Goal: Information Seeking & Learning: Learn about a topic

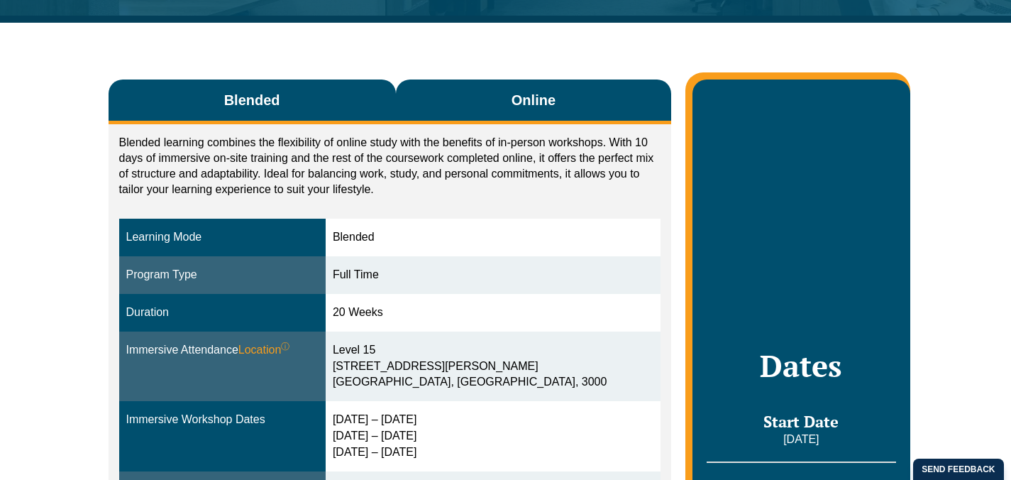
click at [456, 99] on button "Online" at bounding box center [534, 101] width 276 height 45
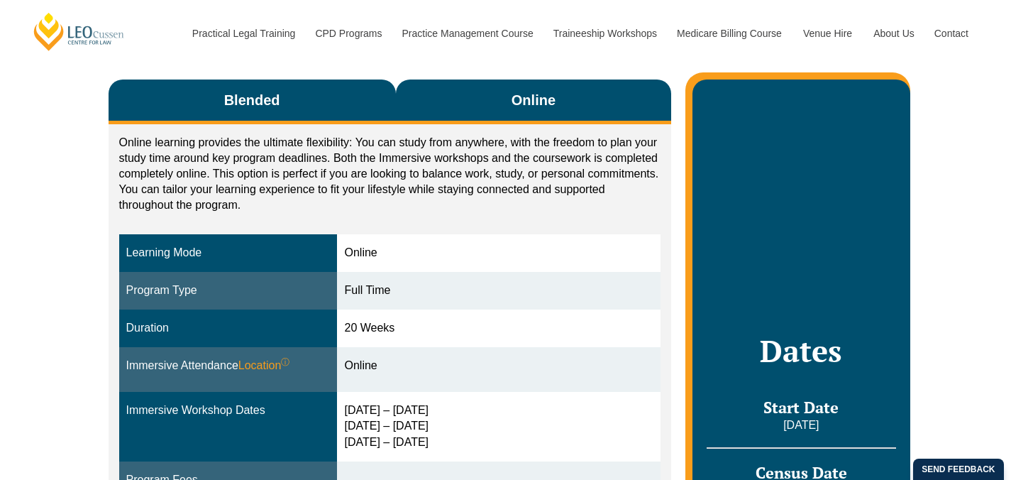
click at [391, 96] on button "Blended" at bounding box center [252, 101] width 287 height 45
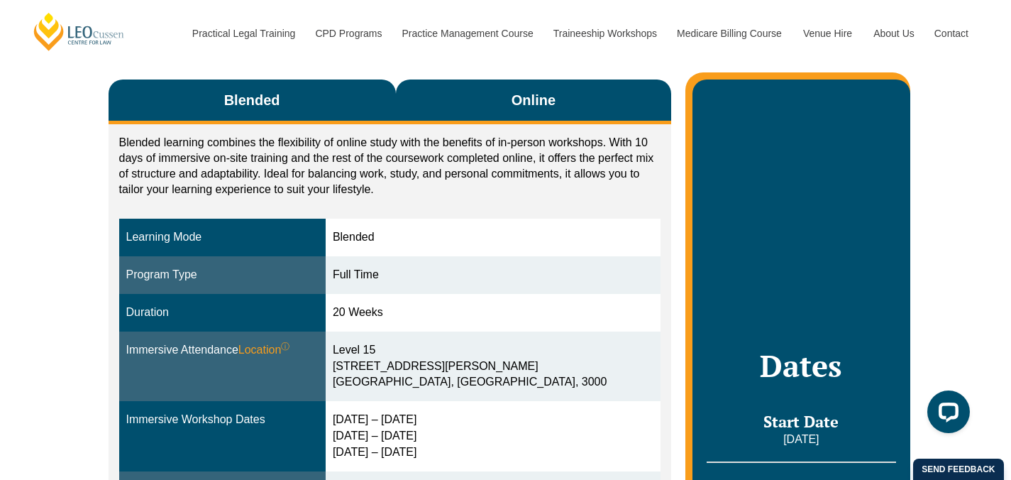
click at [441, 106] on button "Online" at bounding box center [534, 101] width 276 height 45
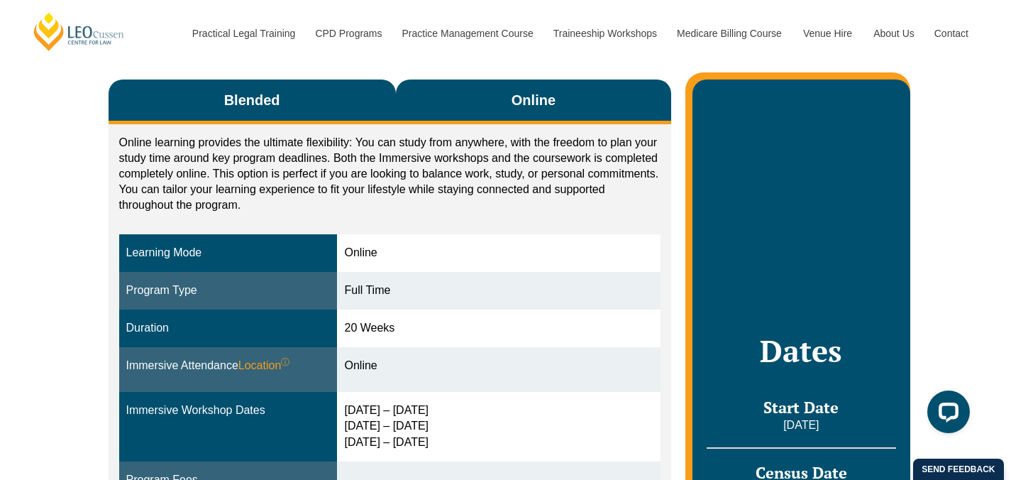
click at [384, 102] on button "Blended" at bounding box center [252, 101] width 287 height 45
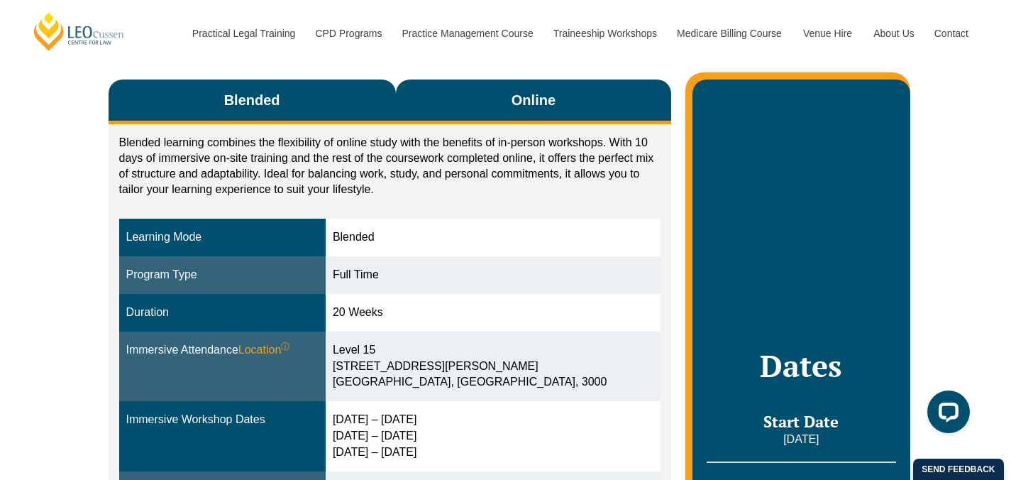
click at [422, 100] on button "Online" at bounding box center [534, 101] width 276 height 45
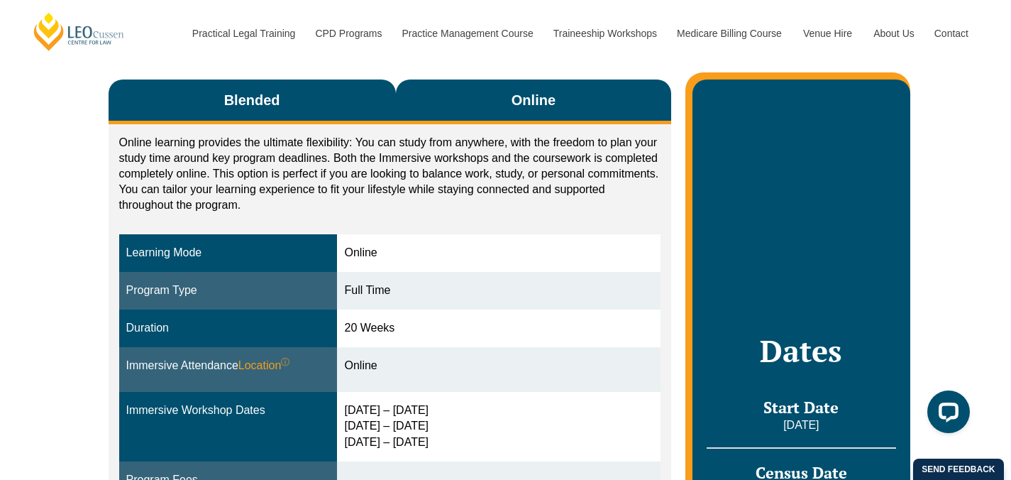
click at [346, 101] on button "Blended" at bounding box center [252, 101] width 287 height 45
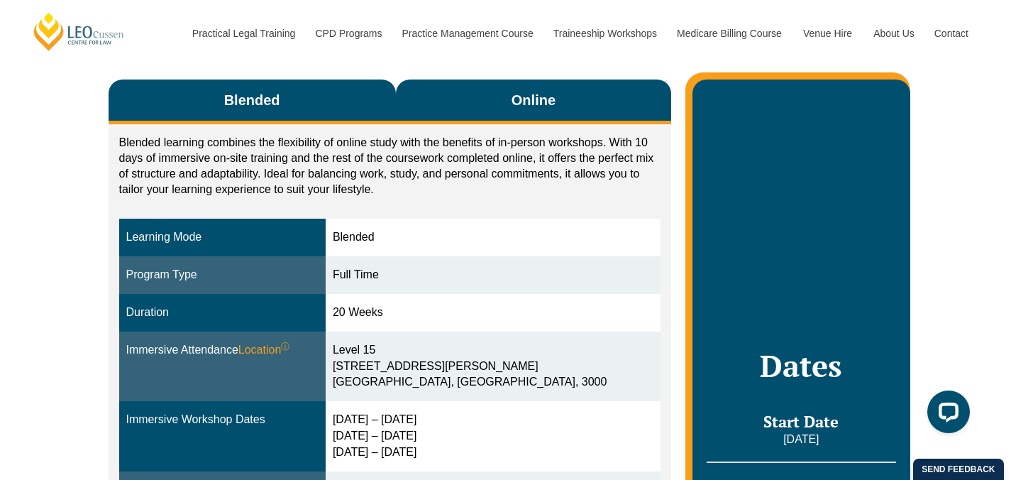
click at [449, 105] on button "Online" at bounding box center [534, 101] width 276 height 45
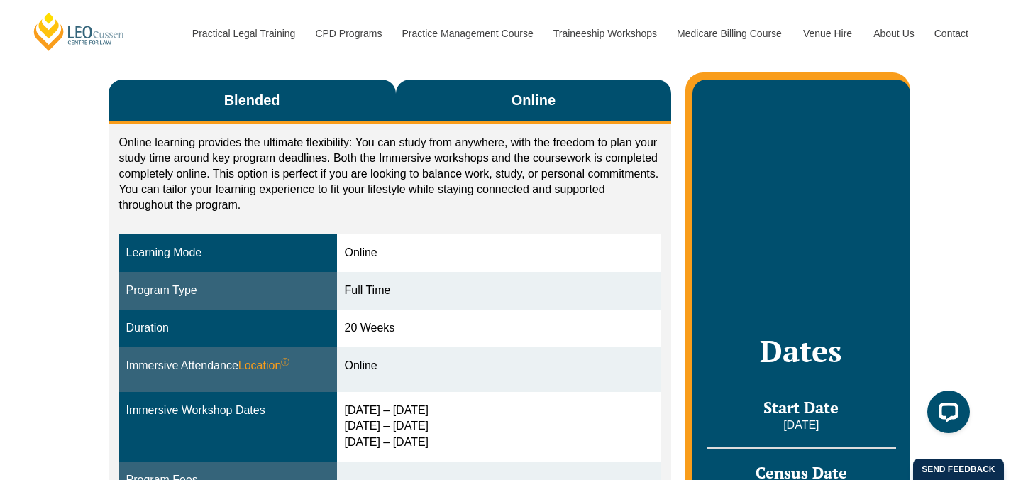
click at [378, 94] on button "Blended" at bounding box center [252, 101] width 287 height 45
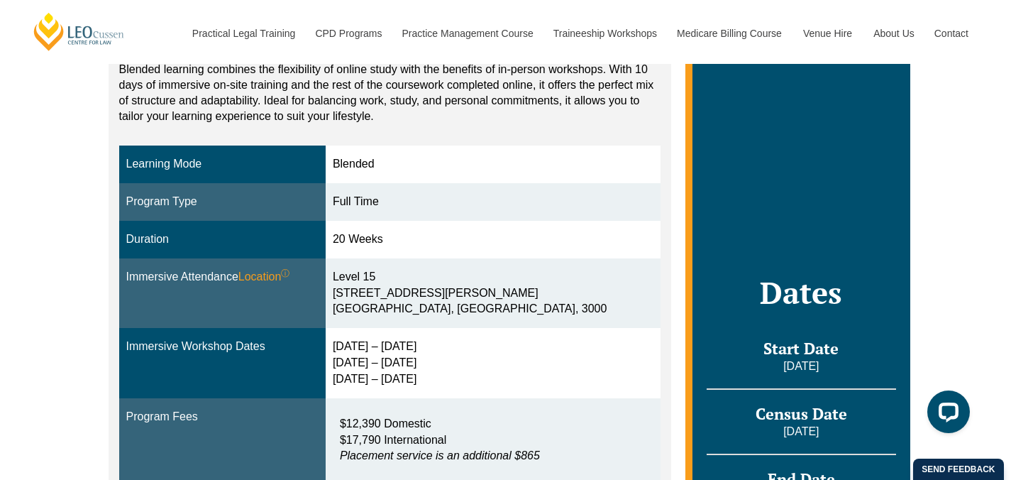
scroll to position [503, 0]
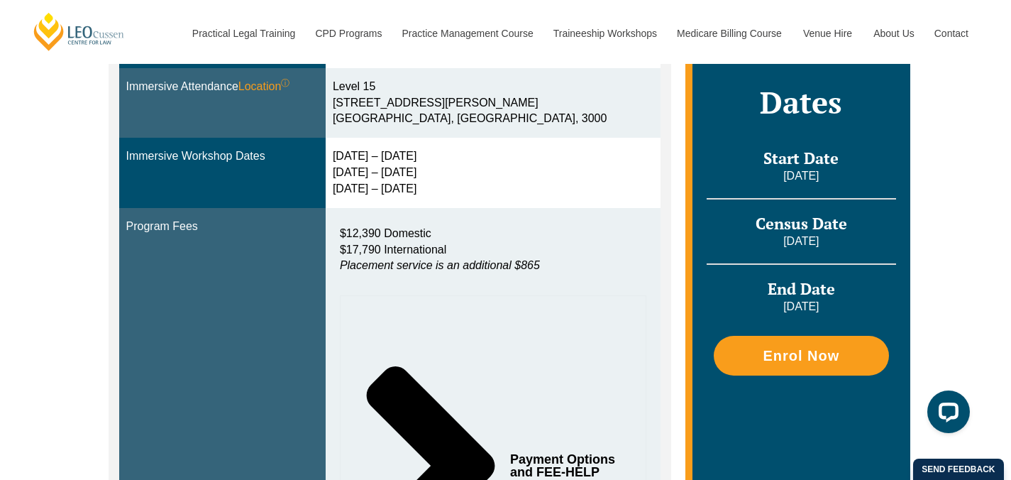
drag, startPoint x: 593, startPoint y: 268, endPoint x: 308, endPoint y: 201, distance: 293.0
click at [308, 201] on tbody "Learning Mode Blended Program Type Full Time Duration 20 Weeks Immersive Attend…" at bounding box center [390, 304] width 542 height 698
click at [428, 239] on span "$12,390 Domestic" at bounding box center [386, 233] width 92 height 12
drag, startPoint x: 414, startPoint y: 234, endPoint x: 474, endPoint y: 263, distance: 66.3
click at [474, 263] on p "$12,390 Domestic $17,790 International Placement service is an additional $865" at bounding box center [493, 250] width 307 height 49
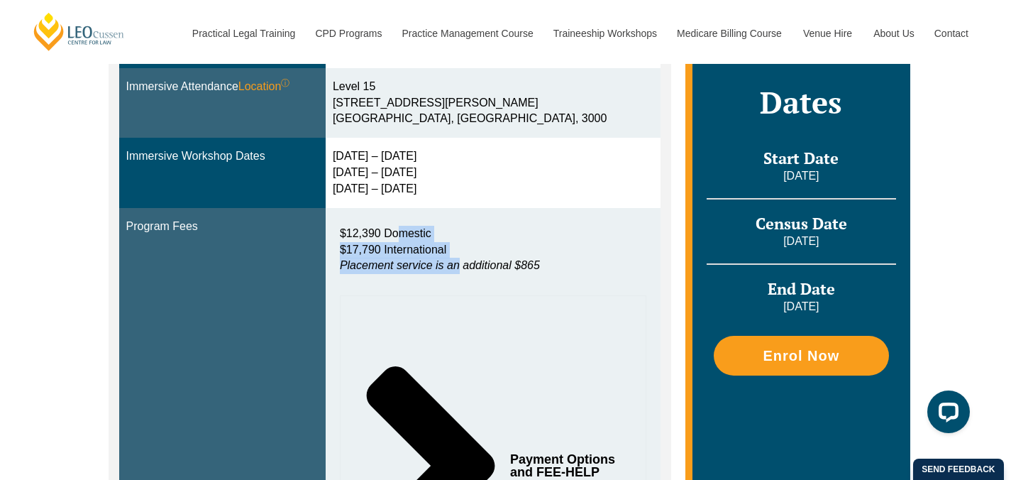
click at [474, 263] on em "Placement service is an additional $865" at bounding box center [440, 265] width 200 height 12
drag, startPoint x: 474, startPoint y: 263, endPoint x: 393, endPoint y: 233, distance: 86.5
click at [393, 233] on p "$12,390 Domestic $17,790 International Placement service is an additional $865" at bounding box center [493, 250] width 307 height 49
click at [393, 233] on span "$12,390 Domestic" at bounding box center [386, 233] width 92 height 12
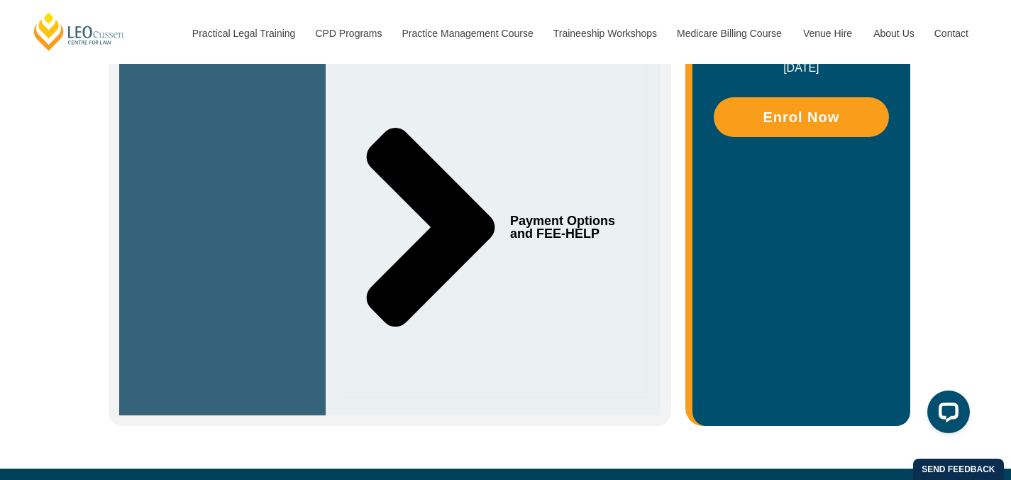
click at [532, 214] on span "Payment Options and FEE-HELP" at bounding box center [565, 227] width 111 height 26
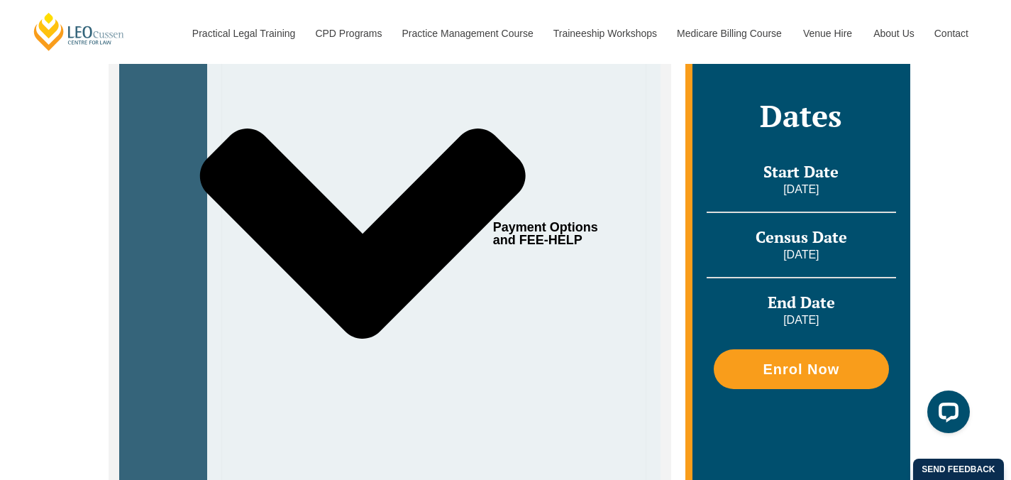
scroll to position [1200, 0]
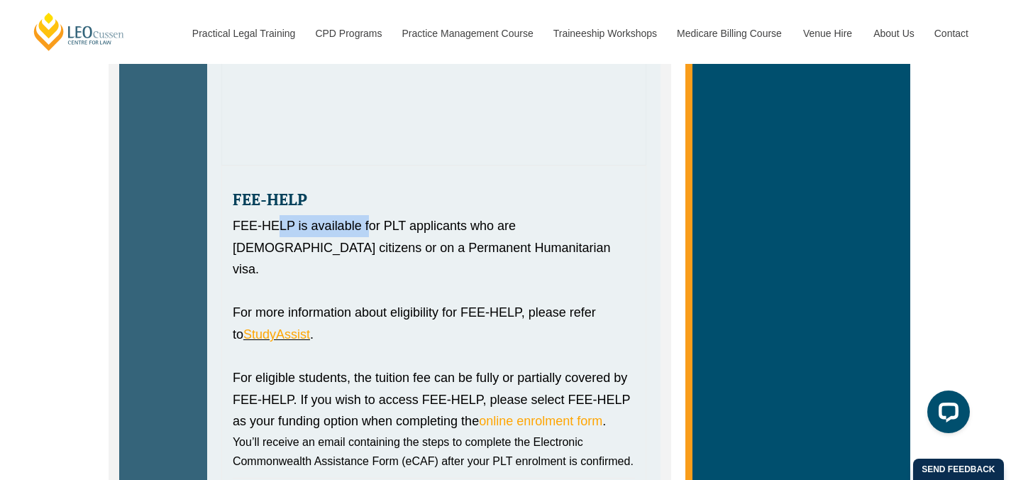
drag, startPoint x: 280, startPoint y: 222, endPoint x: 371, endPoint y: 234, distance: 92.3
click at [371, 234] on div "FEE-HELP is available for PLT applicants who are [DEMOGRAPHIC_DATA] citizens or…" at bounding box center [434, 247] width 402 height 65
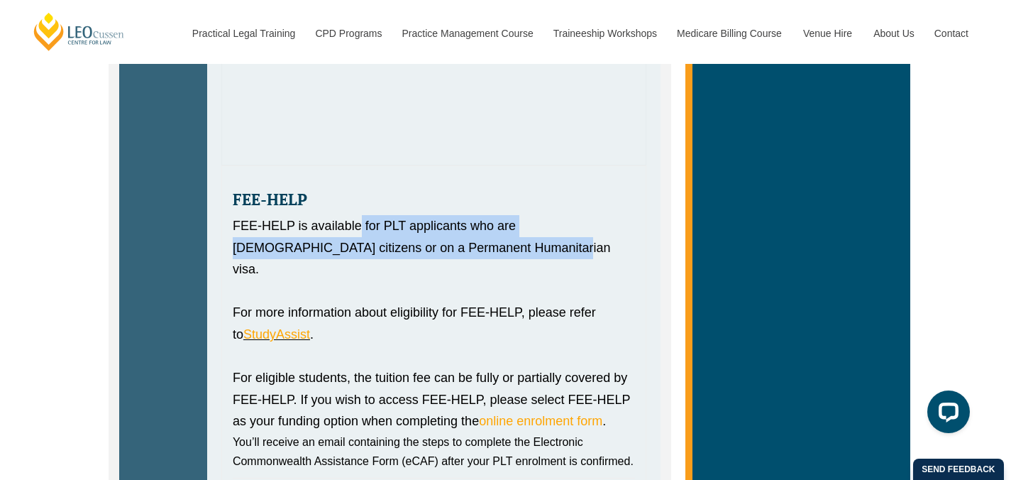
drag, startPoint x: 443, startPoint y: 243, endPoint x: 361, endPoint y: 230, distance: 83.4
click at [361, 230] on div "FEE-HELP is available for PLT applicants who are [DEMOGRAPHIC_DATA] citizens or…" at bounding box center [434, 247] width 402 height 65
drag, startPoint x: 361, startPoint y: 230, endPoint x: 419, endPoint y: 248, distance: 61.7
click at [419, 248] on div "FEE-HELP is available for PLT applicants who are [DEMOGRAPHIC_DATA] citizens or…" at bounding box center [434, 247] width 402 height 65
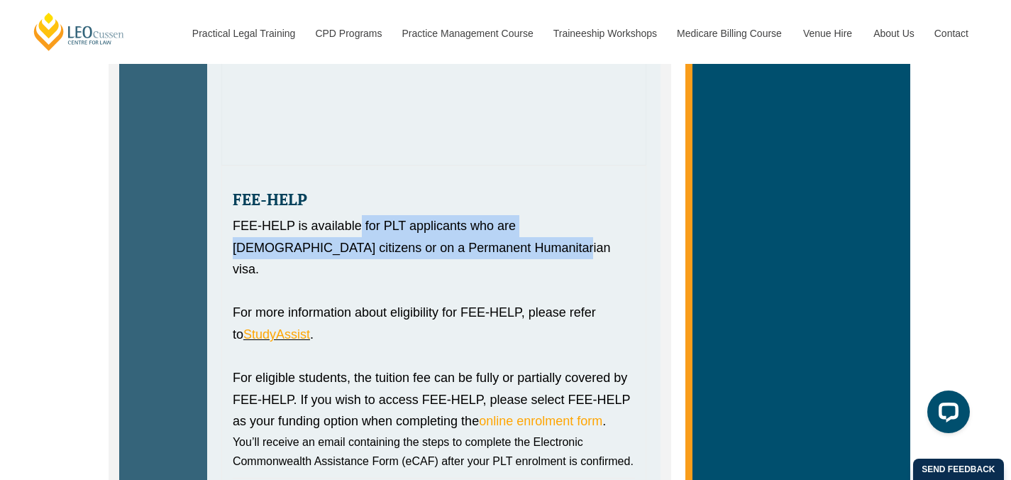
click at [419, 248] on div "FEE-HELP is available for PLT applicants who are [DEMOGRAPHIC_DATA] citizens or…" at bounding box center [434, 247] width 402 height 65
drag, startPoint x: 419, startPoint y: 248, endPoint x: 349, endPoint y: 224, distance: 74.3
click at [349, 224] on div "FEE-HELP is available for PLT applicants who are [DEMOGRAPHIC_DATA] citizens or…" at bounding box center [434, 247] width 402 height 65
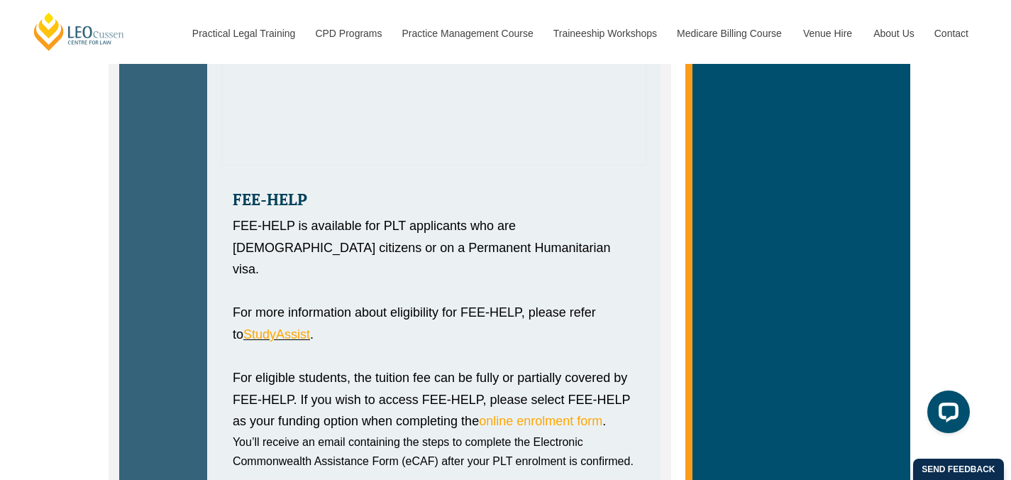
scroll to position [1232, 0]
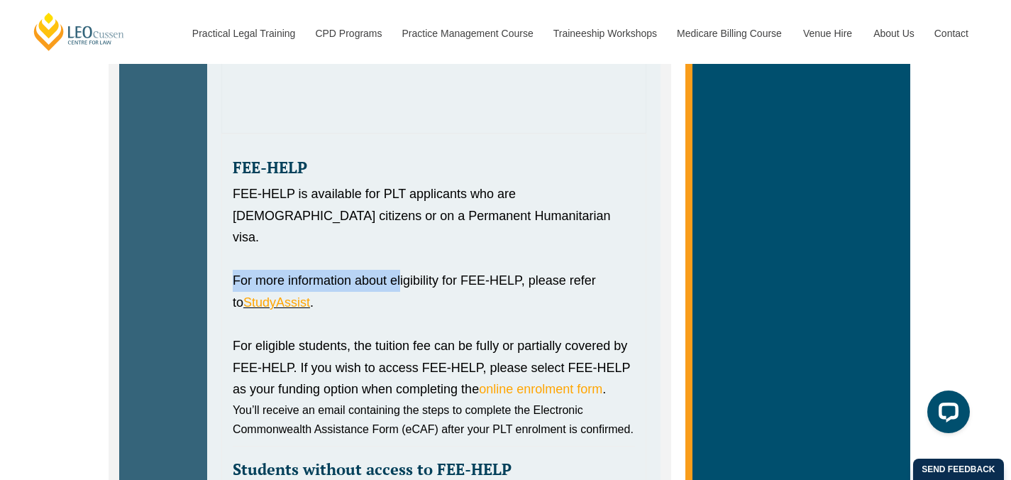
drag, startPoint x: 312, startPoint y: 246, endPoint x: 402, endPoint y: 265, distance: 91.5
click at [402, 265] on div "FEE-HELP FEE-HELP is available for PLT applicants who are Australian citizens o…" at bounding box center [433, 390] width 425 height 515
click at [402, 270] on div "For more information about eligibility for FEE-HELP, please refer to StudyAssis…" at bounding box center [434, 291] width 402 height 43
drag, startPoint x: 402, startPoint y: 265, endPoint x: 295, endPoint y: 246, distance: 109.0
click at [295, 246] on div "FEE-HELP FEE-HELP is available for PLT applicants who are Australian citizens o…" at bounding box center [433, 390] width 425 height 515
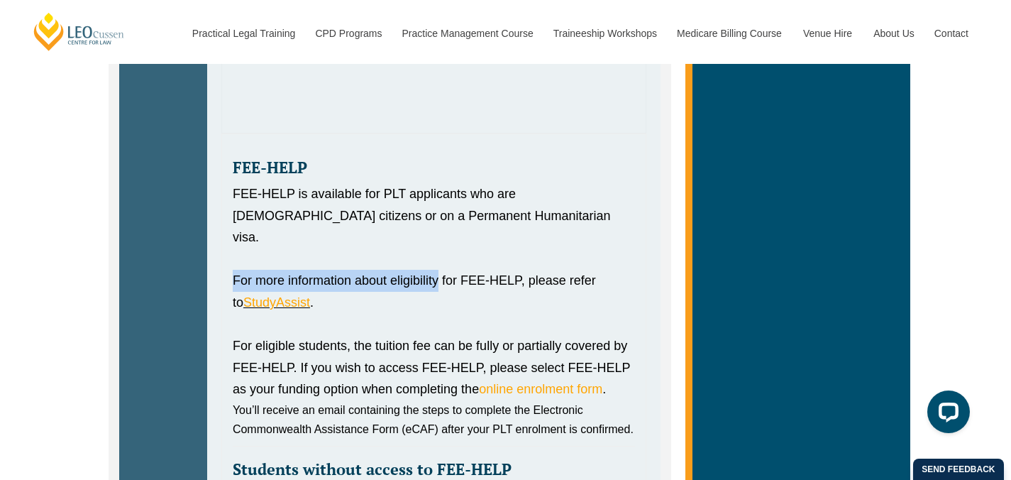
click at [295, 248] on div "Tabs. Open items with Enter or Space, close with Escape and navigate using the …" at bounding box center [434, 259] width 402 height 22
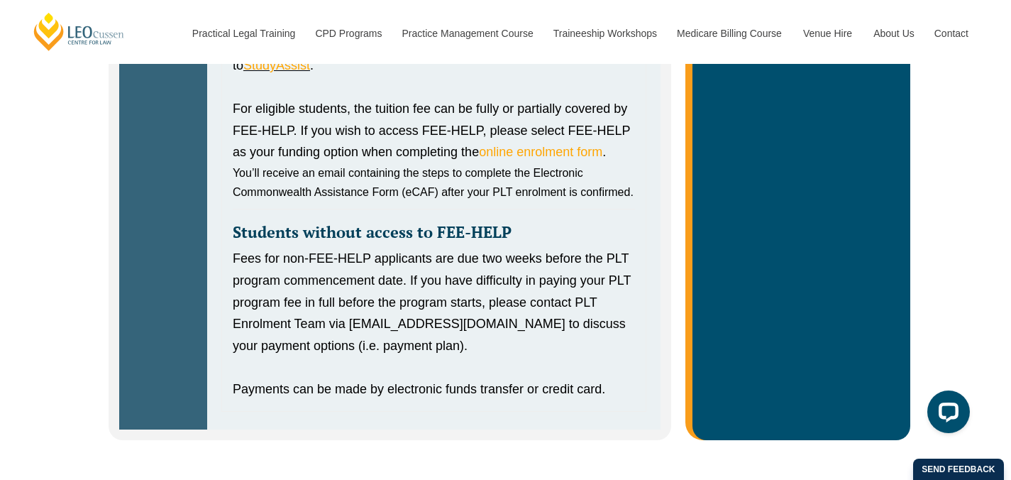
scroll to position [1473, 0]
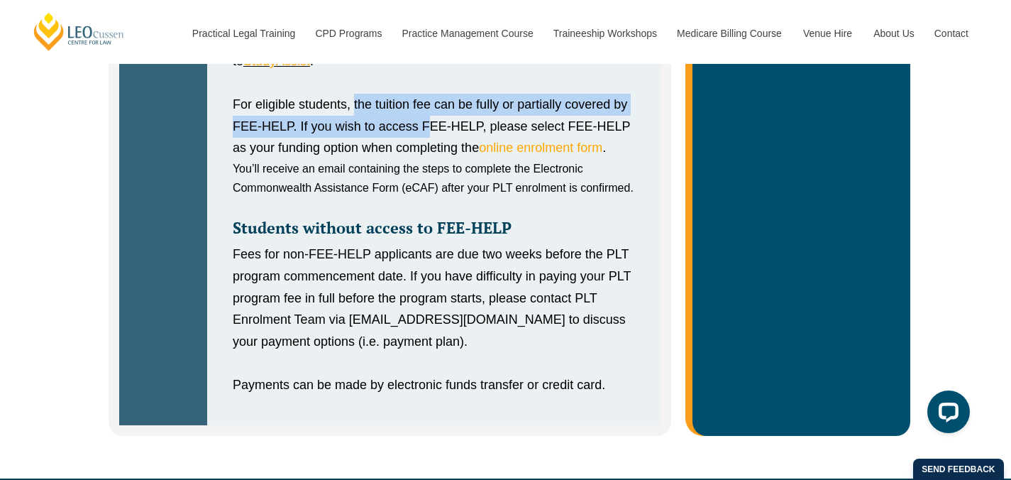
drag, startPoint x: 353, startPoint y: 79, endPoint x: 430, endPoint y: 109, distance: 82.9
click at [430, 109] on div "For eligible students, the tuition fee can be fully or partially covered by FEE…" at bounding box center [434, 126] width 402 height 65
drag, startPoint x: 430, startPoint y: 109, endPoint x: 334, endPoint y: 80, distance: 100.1
click at [334, 94] on div "For eligible students, the tuition fee can be fully or partially covered by FEE…" at bounding box center [434, 126] width 402 height 65
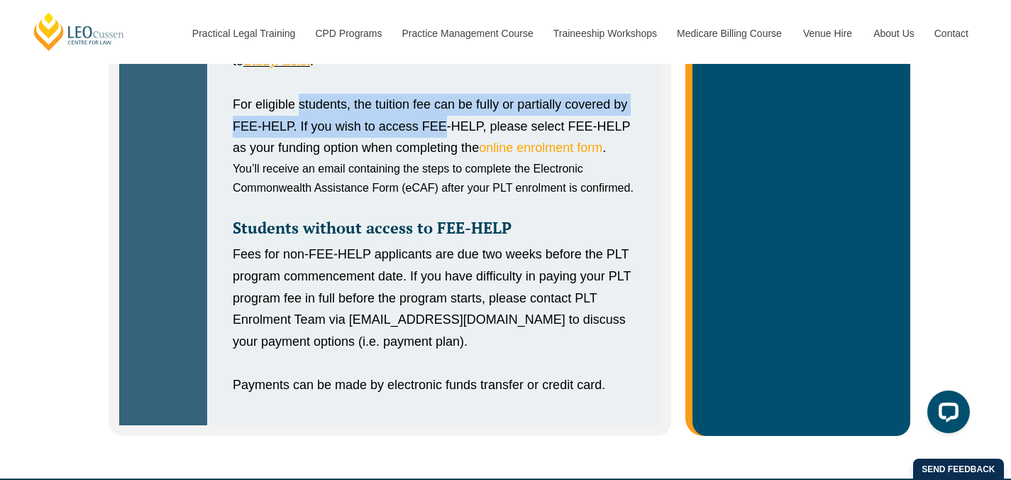
click at [334, 94] on div "For eligible students, the tuition fee can be fully or partially covered by FEE…" at bounding box center [434, 126] width 402 height 65
drag, startPoint x: 334, startPoint y: 80, endPoint x: 353, endPoint y: 100, distance: 27.1
click at [353, 100] on div "For eligible students, the tuition fee can be fully or partially covered by FEE…" at bounding box center [434, 126] width 402 height 65
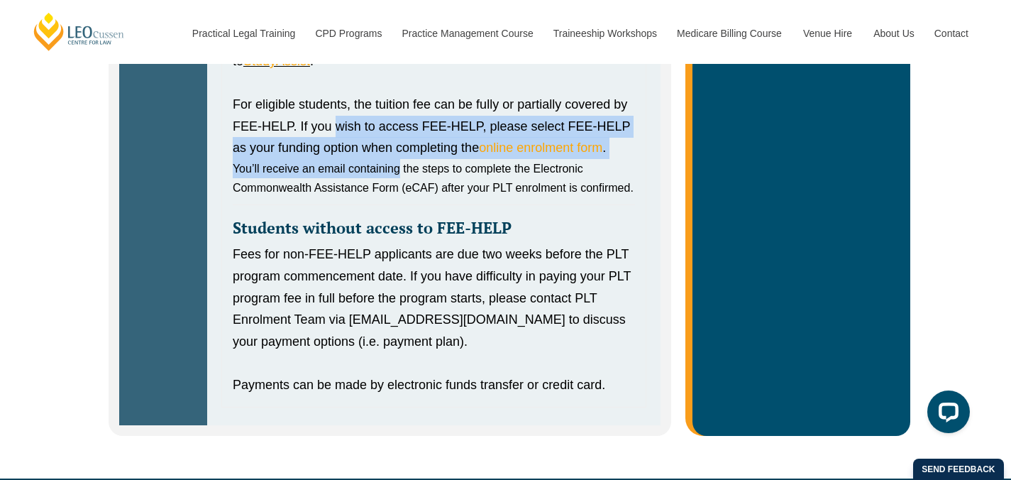
drag, startPoint x: 353, startPoint y: 100, endPoint x: 361, endPoint y: 145, distance: 45.4
click at [361, 145] on div "FEE-HELP FEE-HELP is available for PLT applicants who are Australian citizens o…" at bounding box center [433, 149] width 425 height 515
click at [361, 163] on span "You’ll receive an email containing the steps to complete the Electronic Commonw…" at bounding box center [433, 178] width 401 height 31
drag, startPoint x: 348, startPoint y: 125, endPoint x: 336, endPoint y: 115, distance: 15.6
click at [336, 115] on div "FEE-HELP FEE-HELP is available for PLT applicants who are Australian citizens o…" at bounding box center [433, 149] width 425 height 515
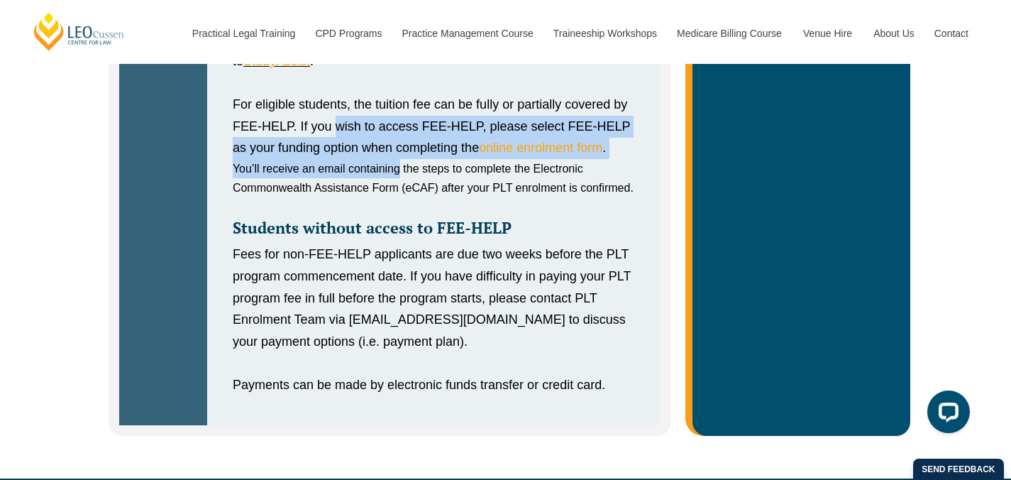
click at [336, 115] on div "For eligible students, the tuition fee can be fully or partially covered by FEE…" at bounding box center [434, 126] width 402 height 65
drag, startPoint x: 336, startPoint y: 115, endPoint x: 346, endPoint y: 143, distance: 29.2
click at [346, 143] on div "FEE-HELP FEE-HELP is available for PLT applicants who are Australian citizens o…" at bounding box center [433, 149] width 425 height 515
click at [346, 163] on span "You’ll receive an email containing the steps to complete the Electronic Commonw…" at bounding box center [433, 178] width 401 height 31
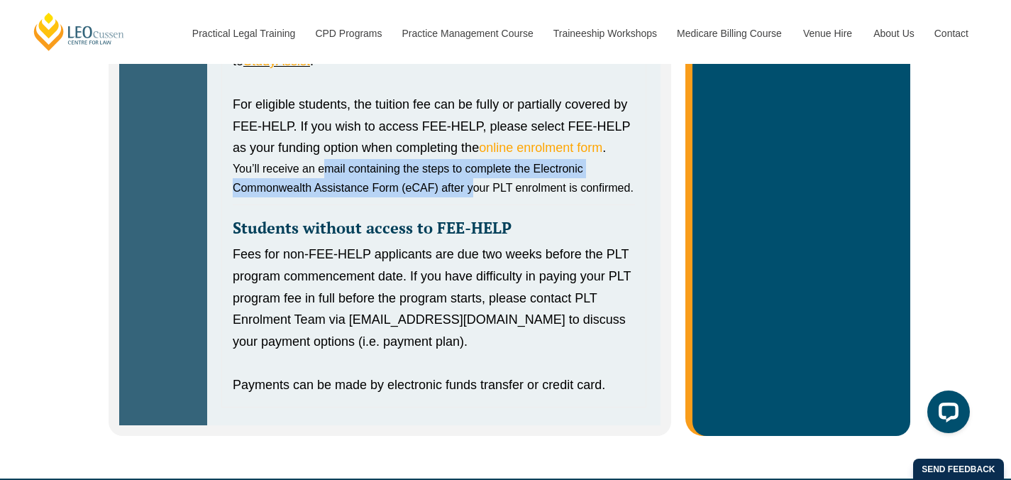
drag, startPoint x: 329, startPoint y: 144, endPoint x: 472, endPoint y: 158, distance: 144.1
click at [472, 159] on p "You’ll receive an email containing the steps to complete the Electronic Commonw…" at bounding box center [434, 178] width 402 height 38
drag, startPoint x: 472, startPoint y: 158, endPoint x: 423, endPoint y: 145, distance: 50.8
click at [423, 159] on p "You’ll receive an email containing the steps to complete the Electronic Commonw…" at bounding box center [434, 178] width 402 height 38
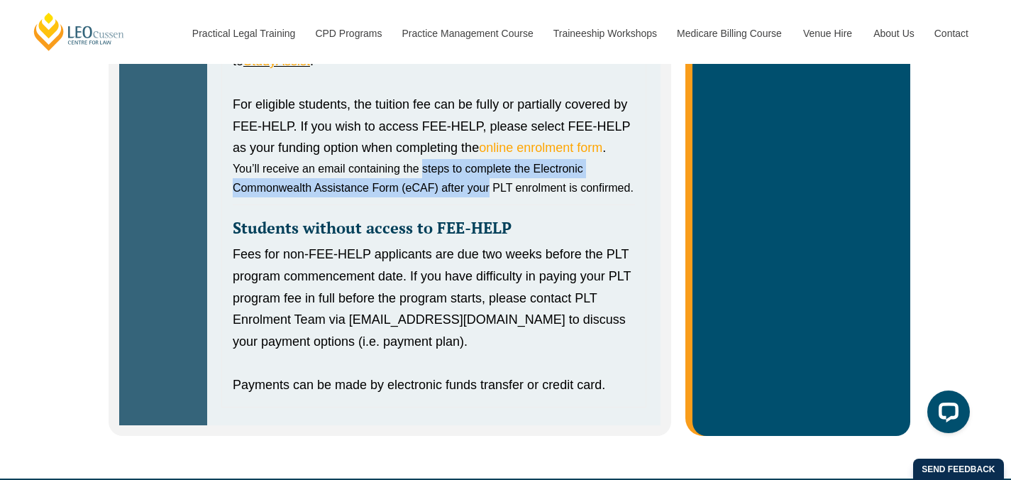
click at [423, 163] on span "You’ll receive an email containing the steps to complete the Electronic Commonw…" at bounding box center [433, 178] width 401 height 31
drag, startPoint x: 423, startPoint y: 145, endPoint x: 436, endPoint y: 163, distance: 21.9
click at [436, 163] on span "You’ll receive an email containing the steps to complete the Electronic Commonw…" at bounding box center [433, 178] width 401 height 31
click at [438, 163] on span "You’ll receive an email containing the steps to complete the Electronic Commonw…" at bounding box center [433, 178] width 401 height 31
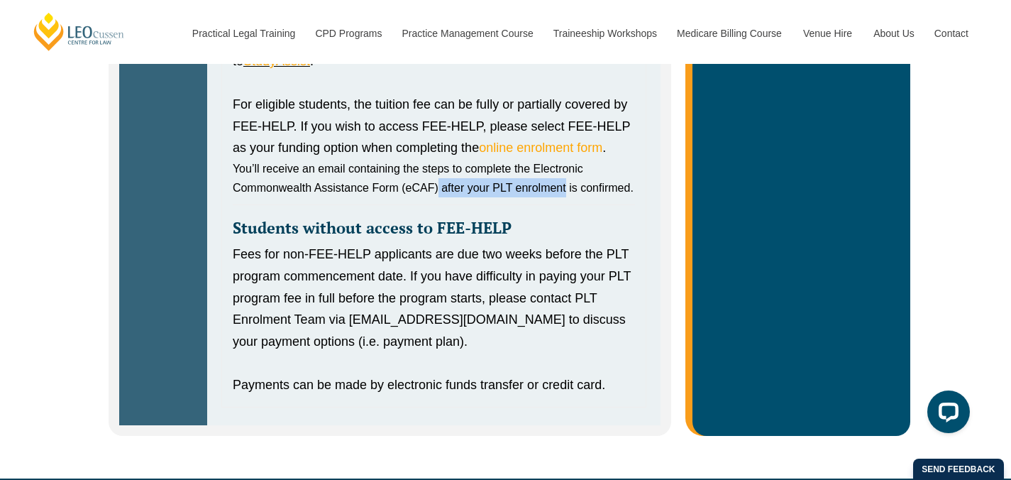
drag, startPoint x: 438, startPoint y: 163, endPoint x: 532, endPoint y: 165, distance: 93.7
click at [532, 165] on span "You’ll receive an email containing the steps to complete the Electronic Commonw…" at bounding box center [433, 178] width 401 height 31
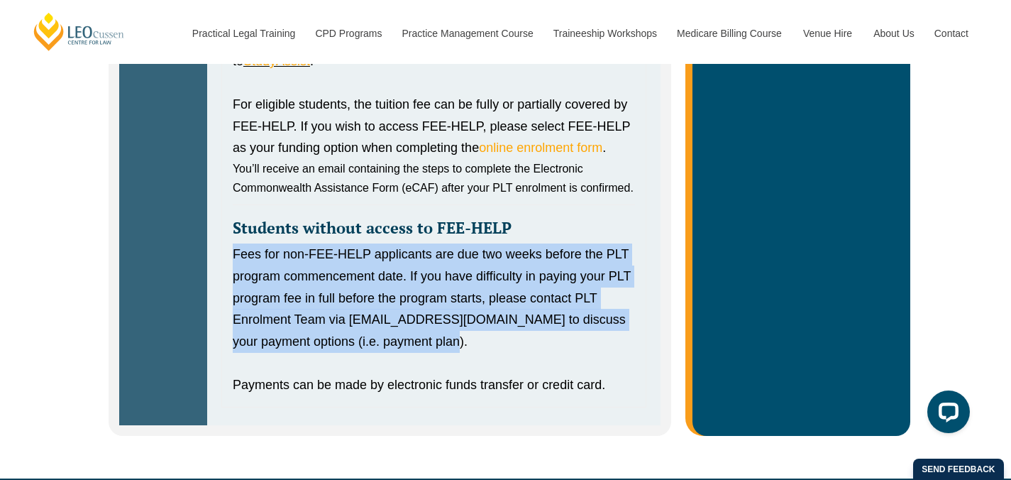
drag, startPoint x: 231, startPoint y: 231, endPoint x: 464, endPoint y: 312, distance: 247.3
click at [464, 312] on div "FEE-HELP FEE-HELP is available for PLT applicants who are Australian citizens o…" at bounding box center [433, 149] width 425 height 515
click at [464, 312] on div "Fees for non-FEE-HELP applicants are due two weeks before the PLT program comme…" at bounding box center [434, 297] width 402 height 109
drag, startPoint x: 464, startPoint y: 312, endPoint x: 215, endPoint y: 225, distance: 264.0
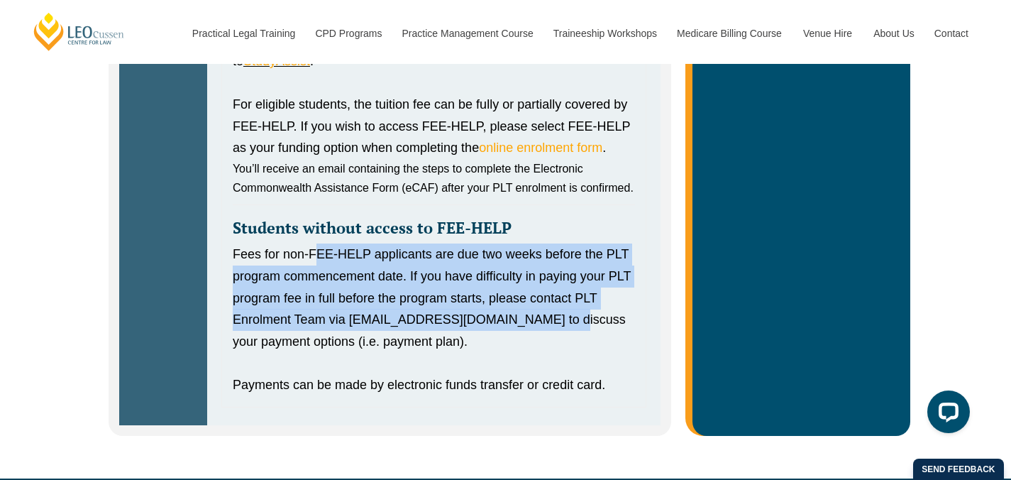
drag, startPoint x: 316, startPoint y: 231, endPoint x: 554, endPoint y: 292, distance: 246.3
click at [554, 292] on div "Fees for non-FEE-HELP applicants are due two weeks before the PLT program comme…" at bounding box center [434, 297] width 402 height 109
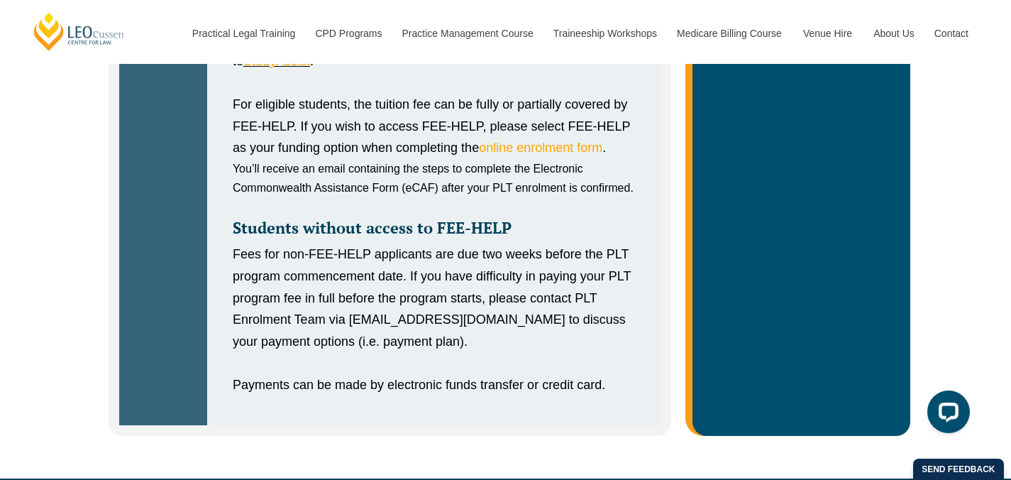
click at [523, 312] on div "Fees for non-FEE-HELP applicants are due two weeks before the PLT program comme…" at bounding box center [434, 297] width 402 height 109
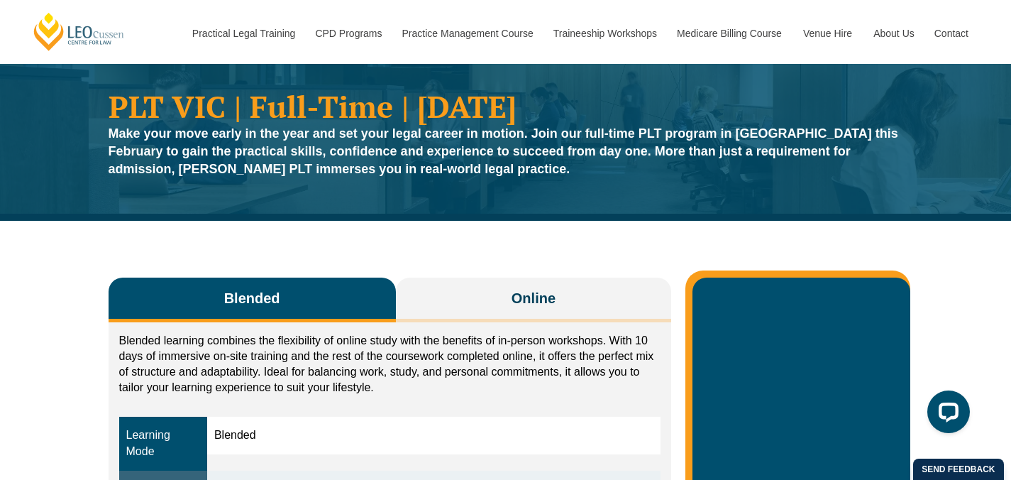
scroll to position [0, 0]
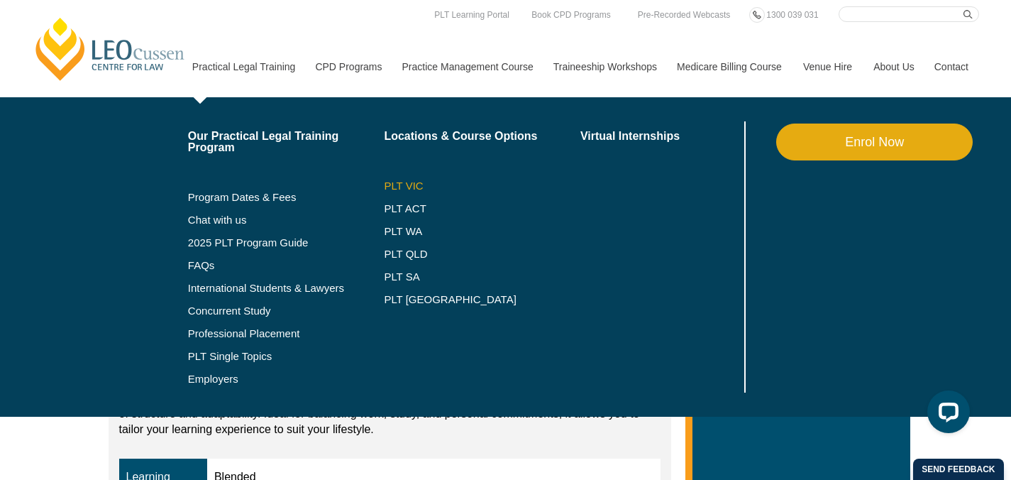
click at [386, 181] on link "PLT VIC" at bounding box center [482, 185] width 197 height 11
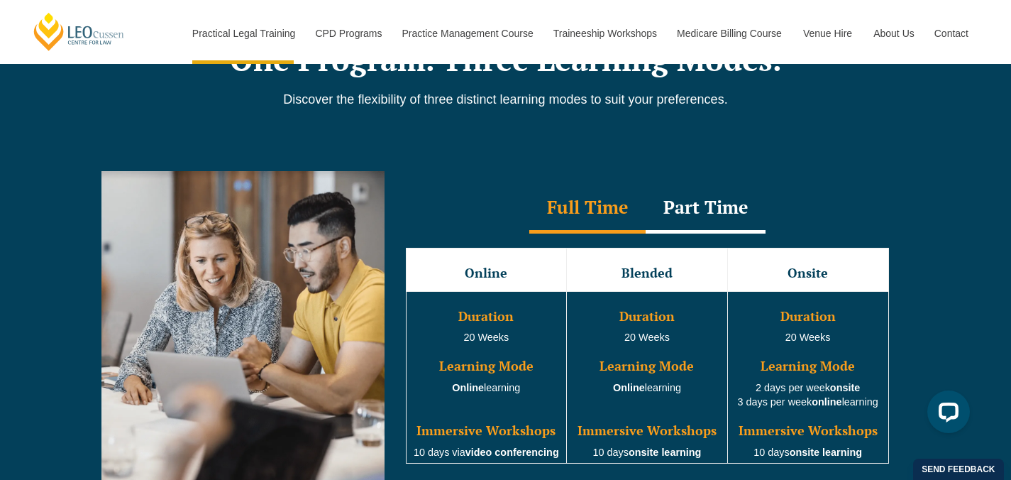
scroll to position [1253, 0]
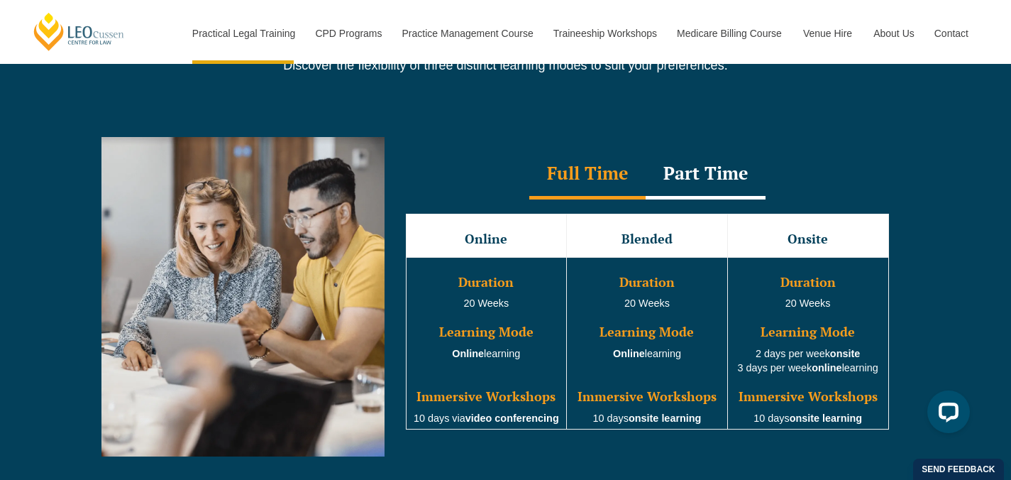
click at [704, 182] on div "Part Time" at bounding box center [706, 175] width 120 height 50
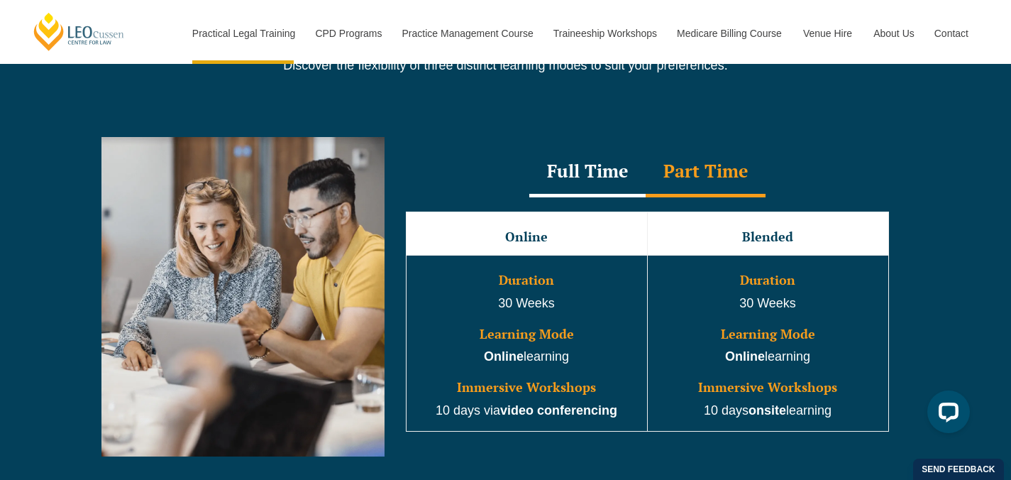
click at [597, 180] on div "Full Time" at bounding box center [587, 173] width 116 height 50
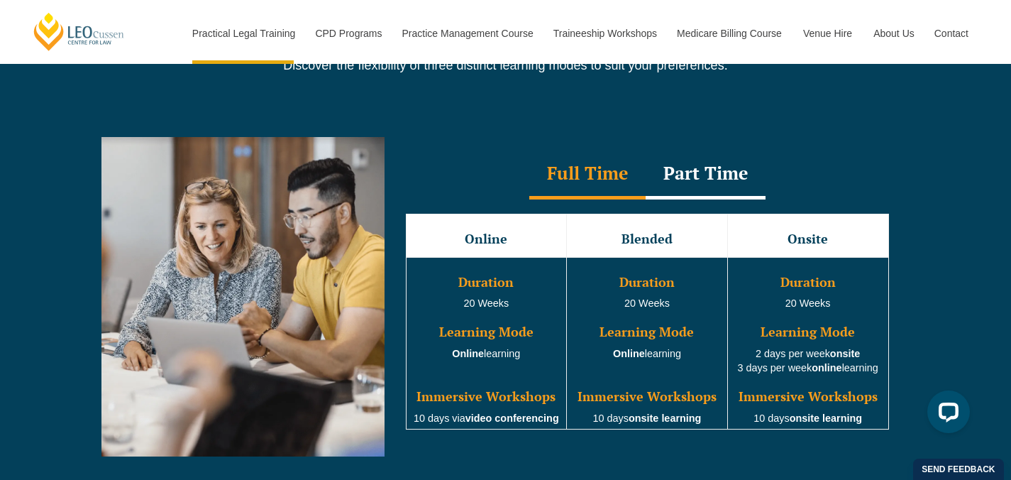
click at [691, 189] on div "Part Time" at bounding box center [706, 175] width 120 height 50
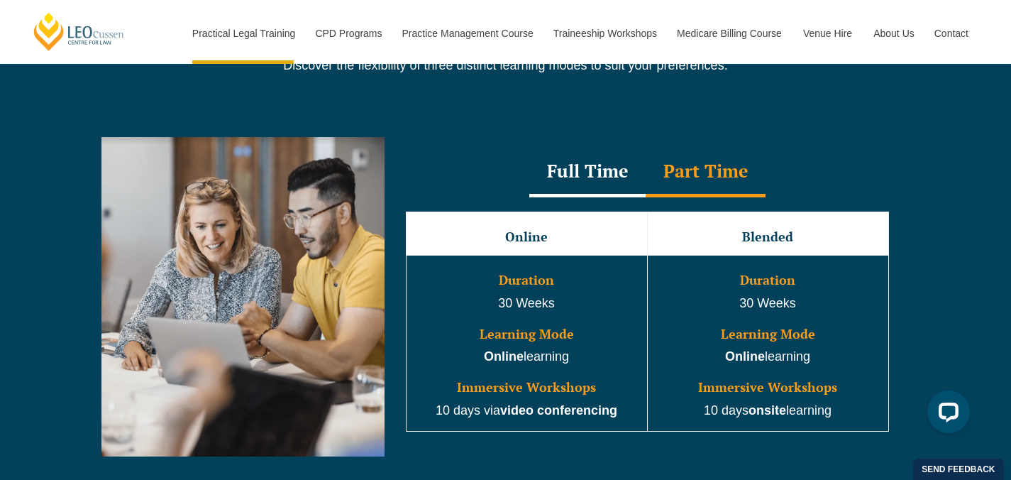
click at [603, 177] on div "Full Time" at bounding box center [587, 173] width 116 height 50
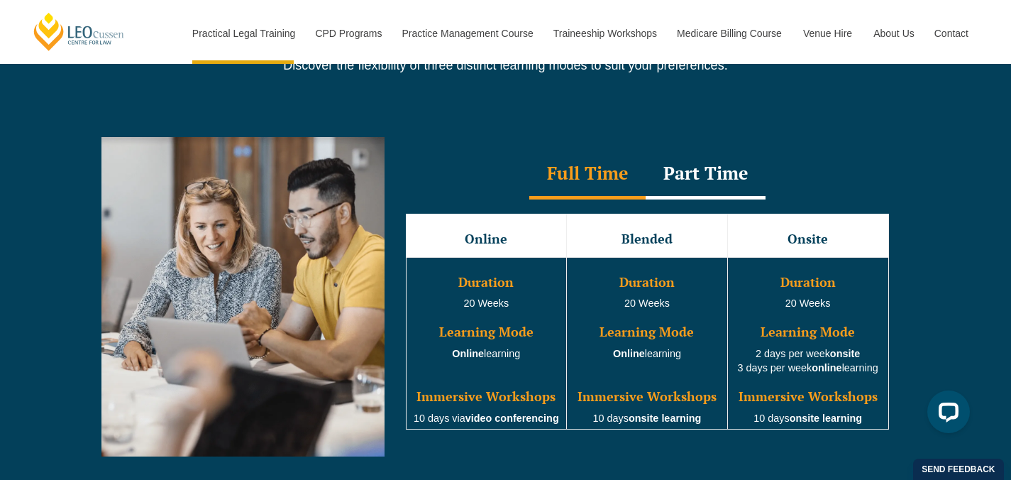
click at [656, 181] on div "Part Time" at bounding box center [706, 175] width 120 height 50
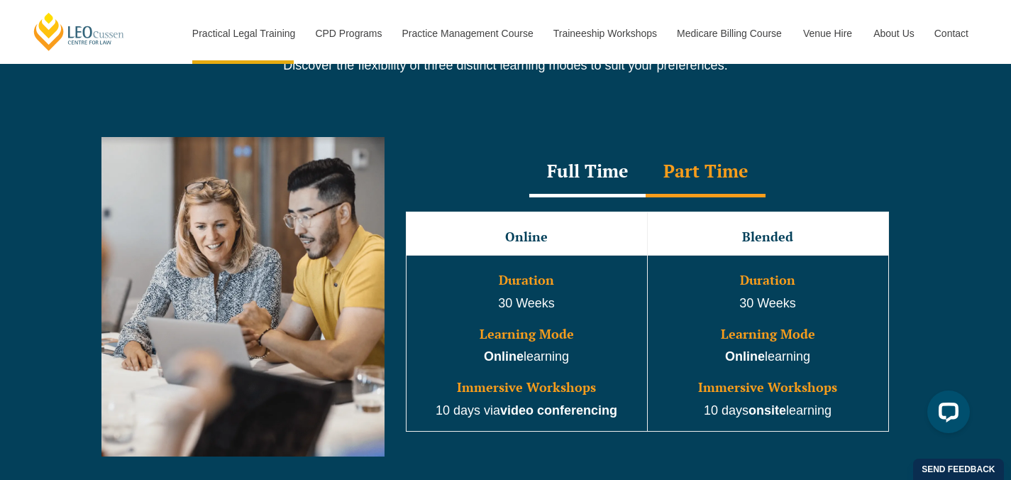
click at [598, 175] on div "Full Time" at bounding box center [587, 173] width 116 height 50
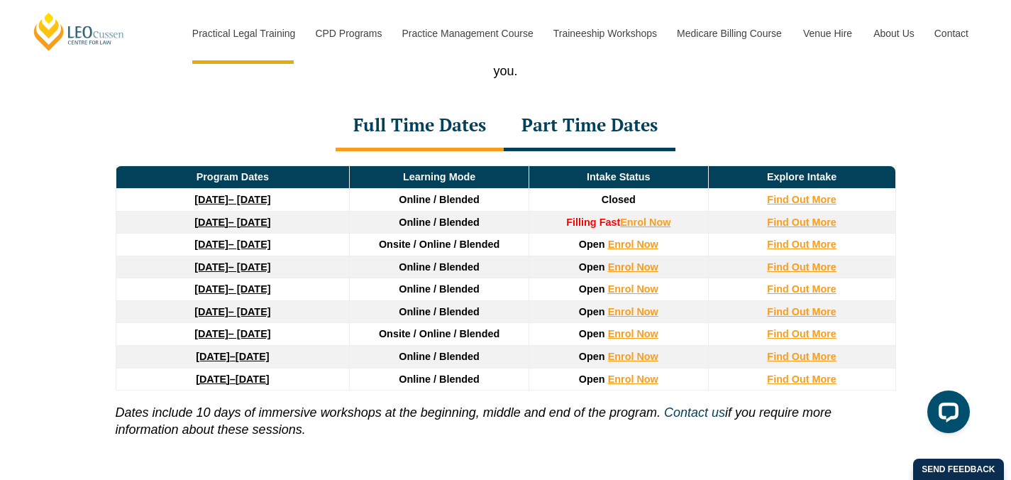
scroll to position [1940, 0]
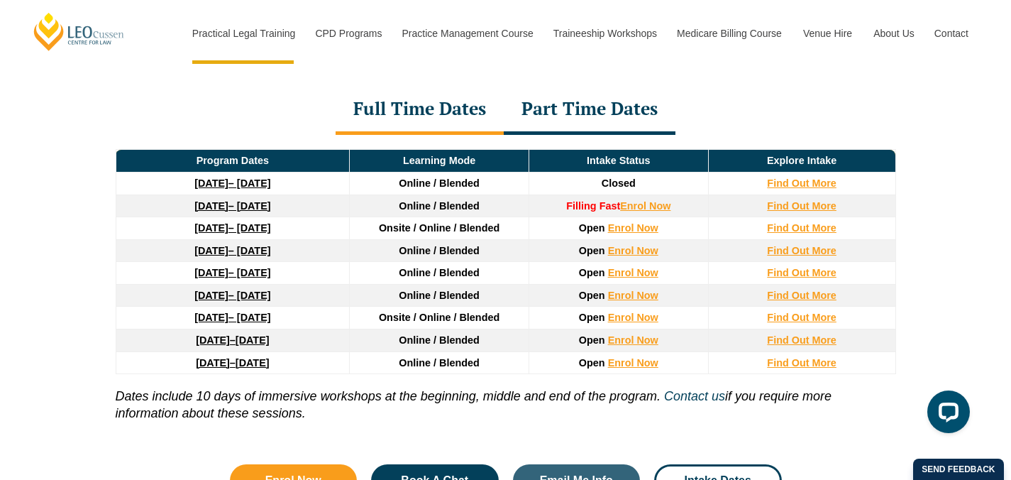
click at [573, 128] on div "Part Time Dates" at bounding box center [590, 110] width 172 height 50
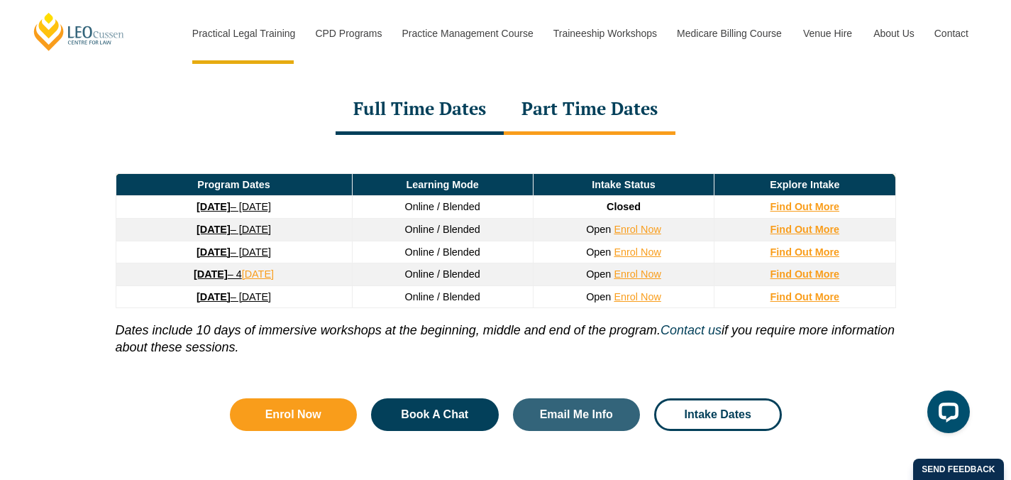
click at [481, 123] on div "Full Time Dates" at bounding box center [420, 110] width 168 height 50
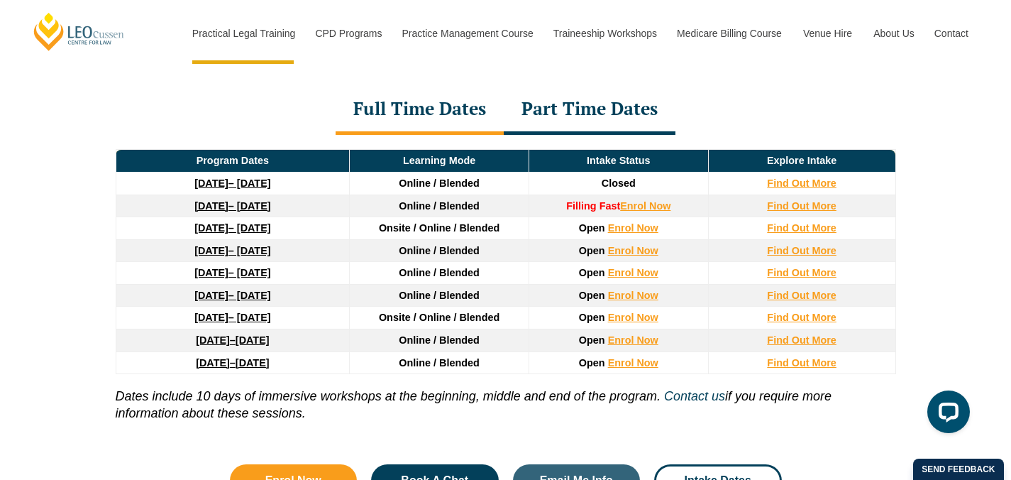
click at [569, 133] on div "Part Time Dates" at bounding box center [590, 110] width 172 height 50
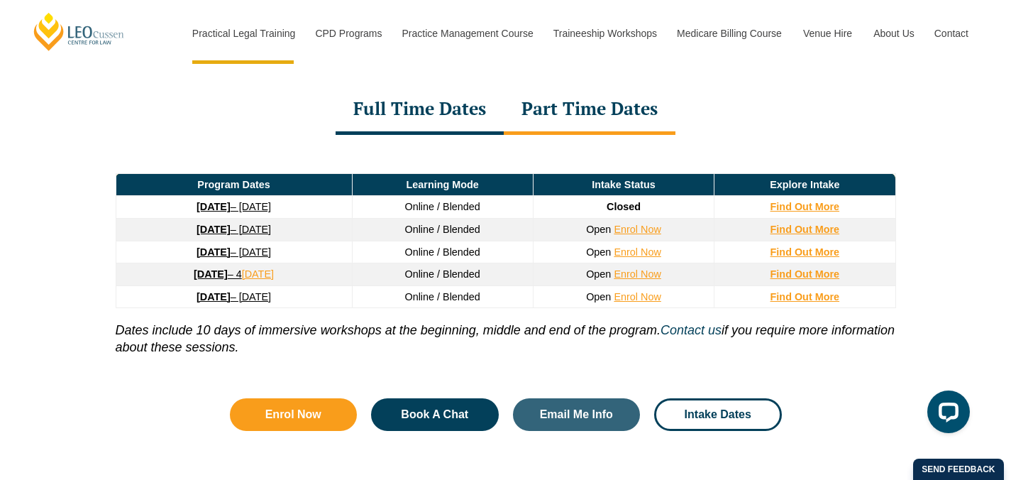
click at [467, 121] on div "Full Time Dates" at bounding box center [420, 110] width 168 height 50
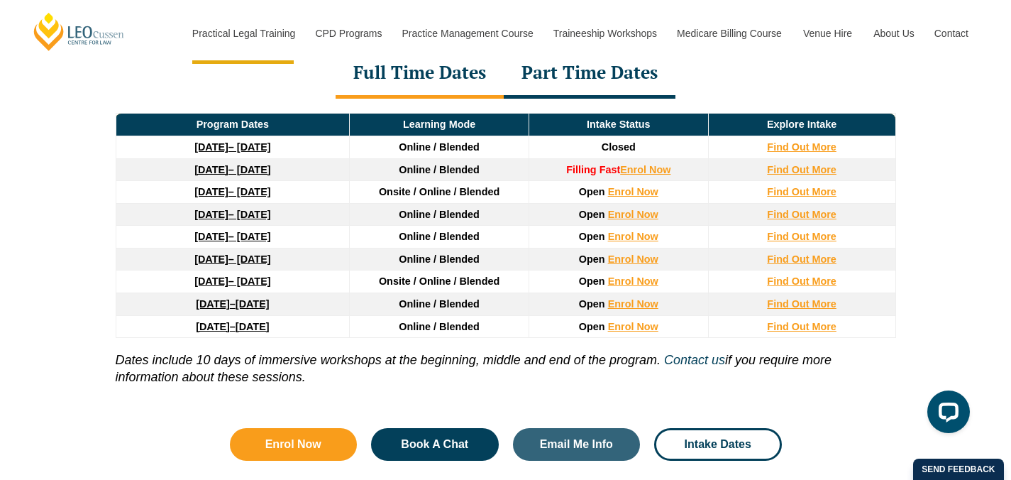
scroll to position [2213, 0]
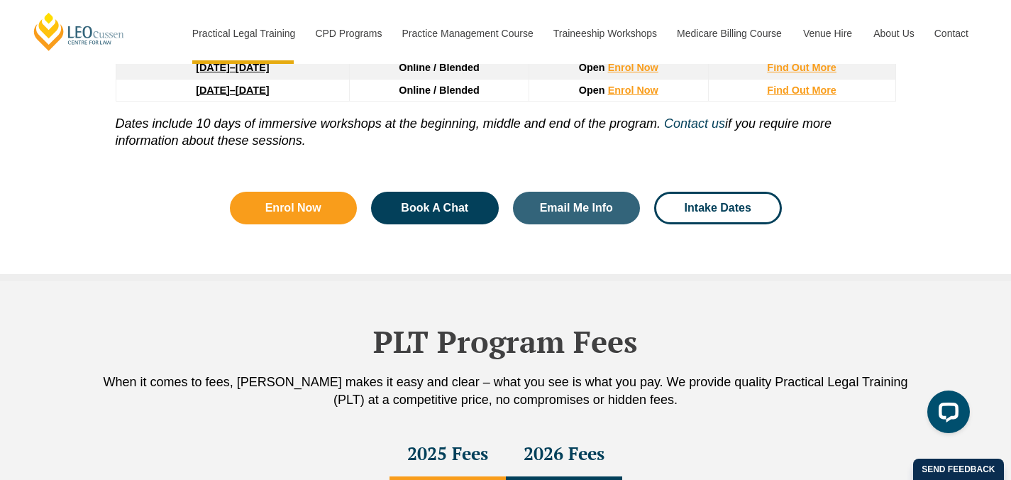
drag, startPoint x: 420, startPoint y: 141, endPoint x: 339, endPoint y: 129, distance: 82.4
click at [339, 129] on p "Dates include 10 days of immersive workshops at the beginning, middle and end o…" at bounding box center [506, 125] width 781 height 48
click at [339, 129] on icon "Dates include 10 days of immersive workshops at the beginning, middle and end o…" at bounding box center [388, 123] width 545 height 14
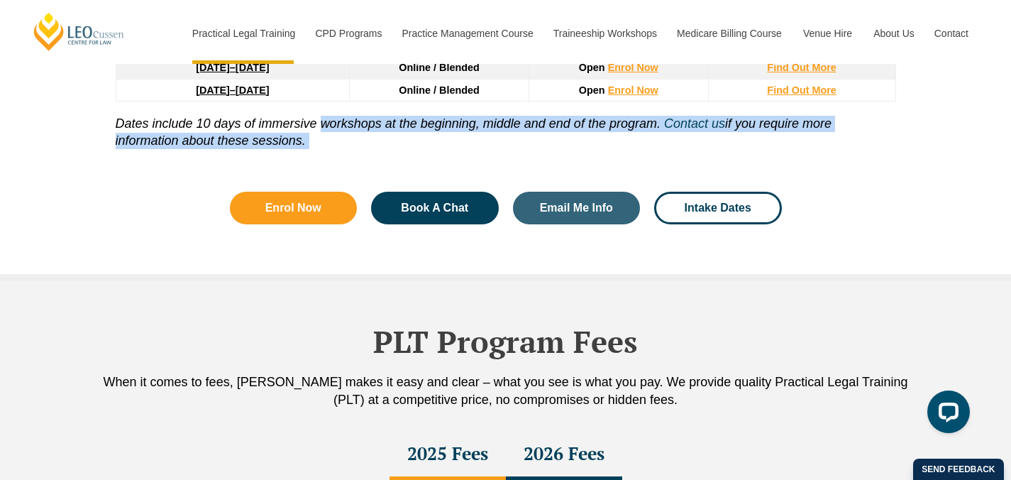
drag, startPoint x: 339, startPoint y: 129, endPoint x: 341, endPoint y: 137, distance: 8.3
click at [341, 137] on p "Dates include 10 days of immersive workshops at the beginning, middle and end o…" at bounding box center [506, 125] width 781 height 48
drag, startPoint x: 341, startPoint y: 137, endPoint x: 265, endPoint y: 127, distance: 76.6
click at [265, 127] on p "Dates include 10 days of immersive workshops at the beginning, middle and end o…" at bounding box center [506, 125] width 781 height 48
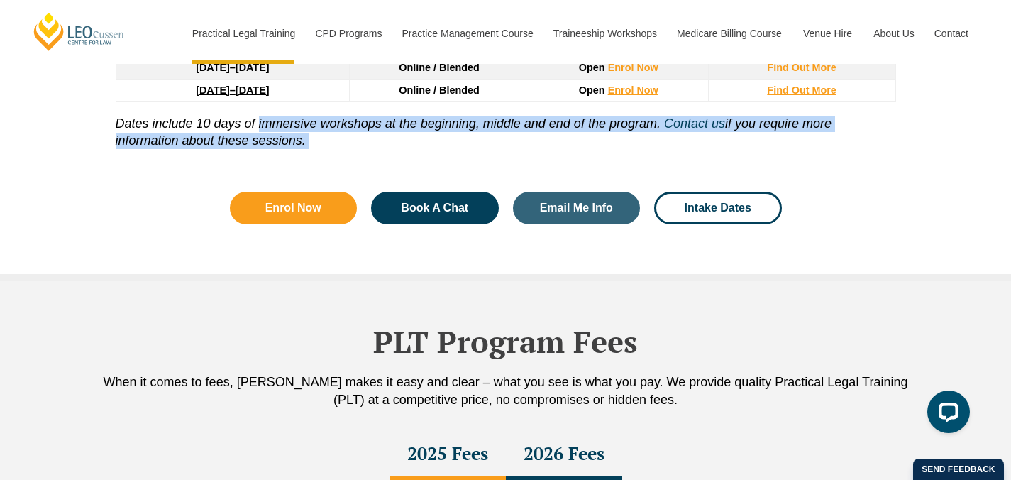
click at [265, 127] on icon "Dates include 10 days of immersive workshops at the beginning, middle and end o…" at bounding box center [388, 123] width 545 height 14
drag, startPoint x: 265, startPoint y: 127, endPoint x: 285, endPoint y: 143, distance: 25.3
click at [285, 143] on p "Dates include 10 days of immersive workshops at the beginning, middle and end o…" at bounding box center [506, 125] width 781 height 48
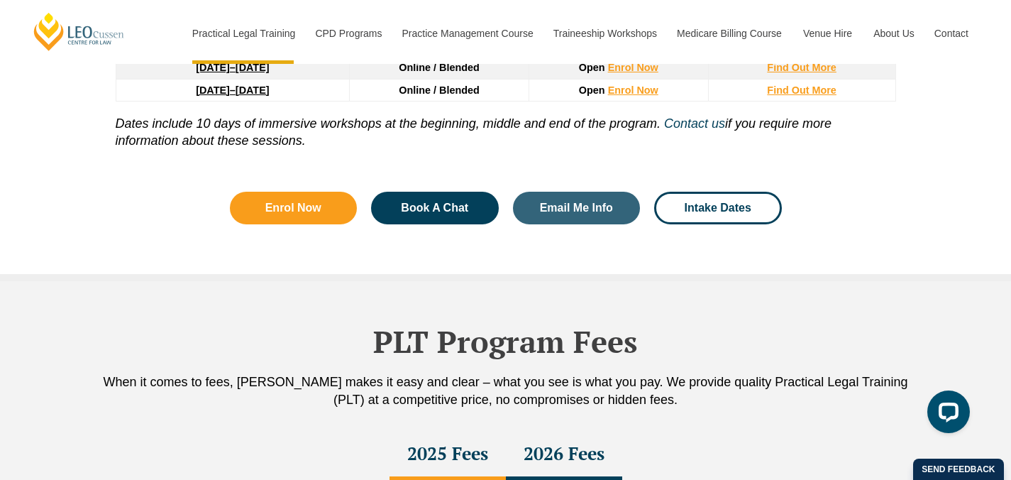
click at [334, 149] on p "Dates include 10 days of immersive workshops at the beginning, middle and end o…" at bounding box center [506, 125] width 781 height 48
drag, startPoint x: 322, startPoint y: 141, endPoint x: 119, endPoint y: 118, distance: 204.9
click at [119, 118] on p "Dates include 10 days of immersive workshops at the beginning, middle and end o…" at bounding box center [506, 125] width 781 height 48
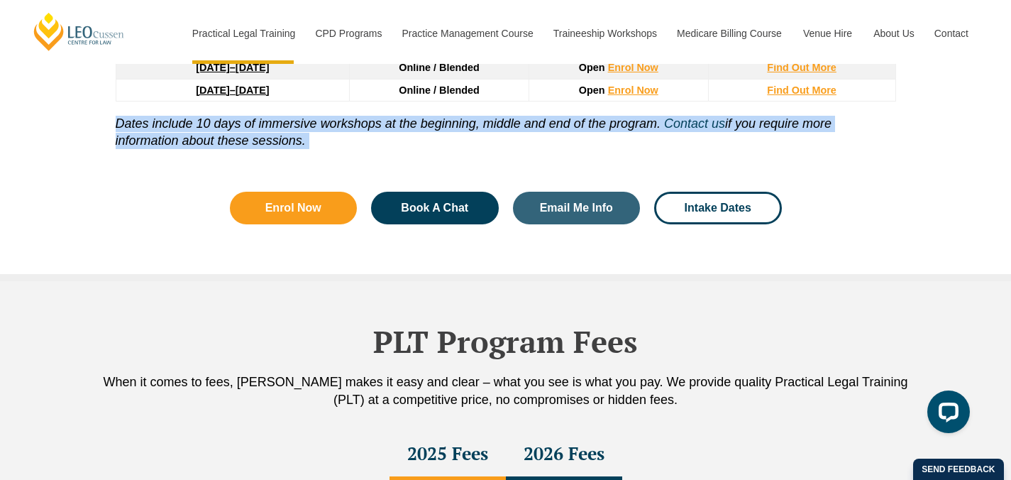
drag, startPoint x: 119, startPoint y: 119, endPoint x: 327, endPoint y: 148, distance: 210.8
click at [327, 148] on p "Dates include 10 days of immersive workshops at the beginning, middle and end o…" at bounding box center [506, 125] width 781 height 48
drag, startPoint x: 327, startPoint y: 148, endPoint x: 253, endPoint y: 123, distance: 78.8
click at [253, 123] on p "Dates include 10 days of immersive workshops at the beginning, middle and end o…" at bounding box center [506, 125] width 781 height 48
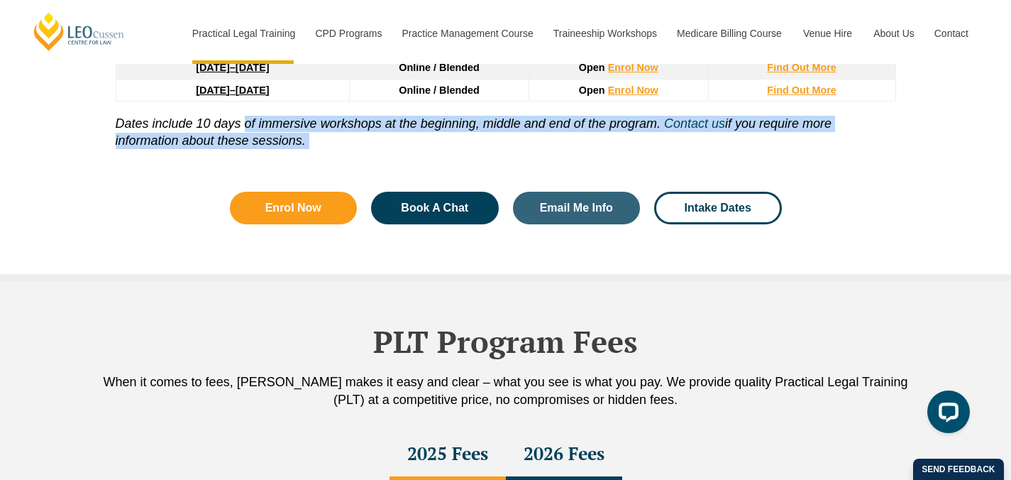
click at [253, 123] on icon "Dates include 10 days of immersive workshops at the beginning, middle and end o…" at bounding box center [388, 123] width 545 height 14
drag, startPoint x: 253, startPoint y: 123, endPoint x: 366, endPoint y: 146, distance: 115.9
click at [366, 146] on p "Dates include 10 days of immersive workshops at the beginning, middle and end o…" at bounding box center [506, 125] width 781 height 48
drag, startPoint x: 366, startPoint y: 146, endPoint x: 319, endPoint y: 133, distance: 49.2
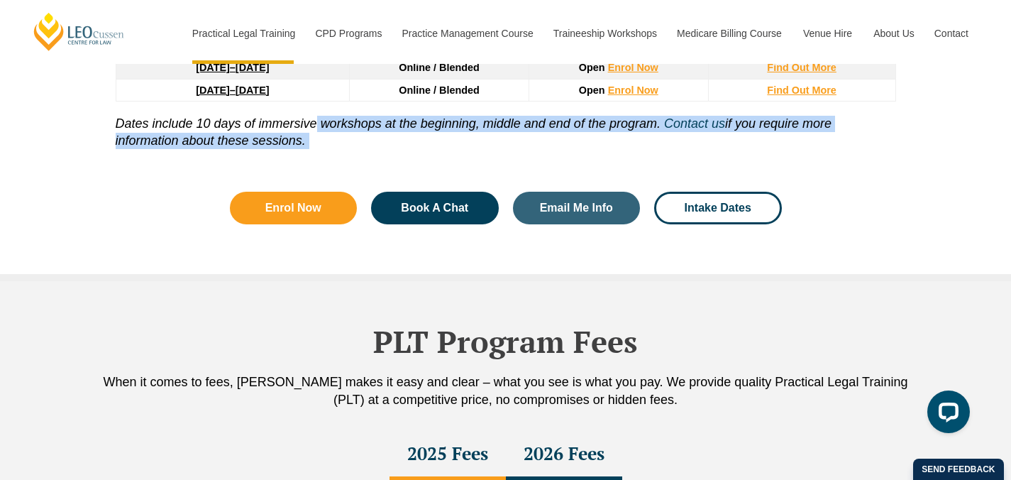
click at [319, 133] on p "Dates include 10 days of immersive workshops at the beginning, middle and end o…" at bounding box center [506, 125] width 781 height 48
click at [319, 131] on icon "Dates include 10 days of immersive workshops at the beginning, middle and end o…" at bounding box center [388, 123] width 545 height 14
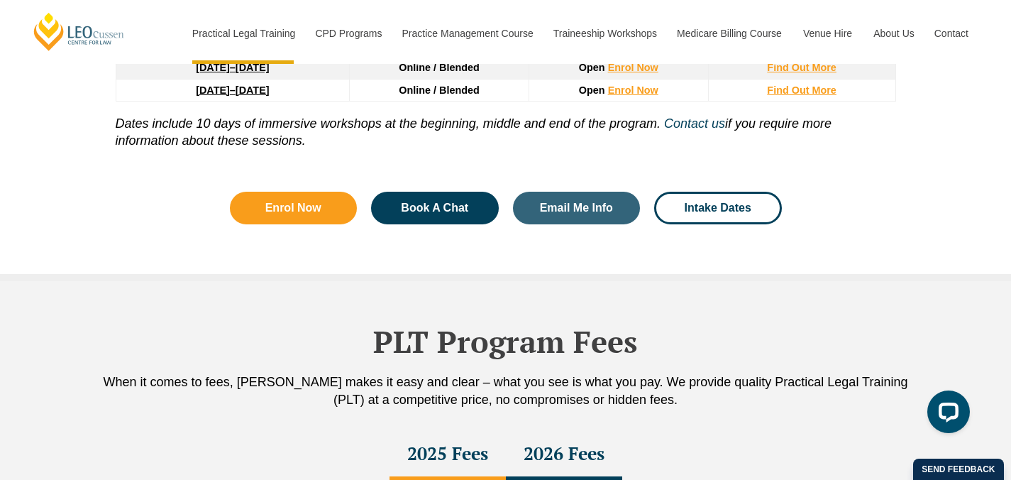
click at [320, 138] on p "Dates include 10 days of immersive workshops at the beginning, middle and end o…" at bounding box center [506, 125] width 781 height 48
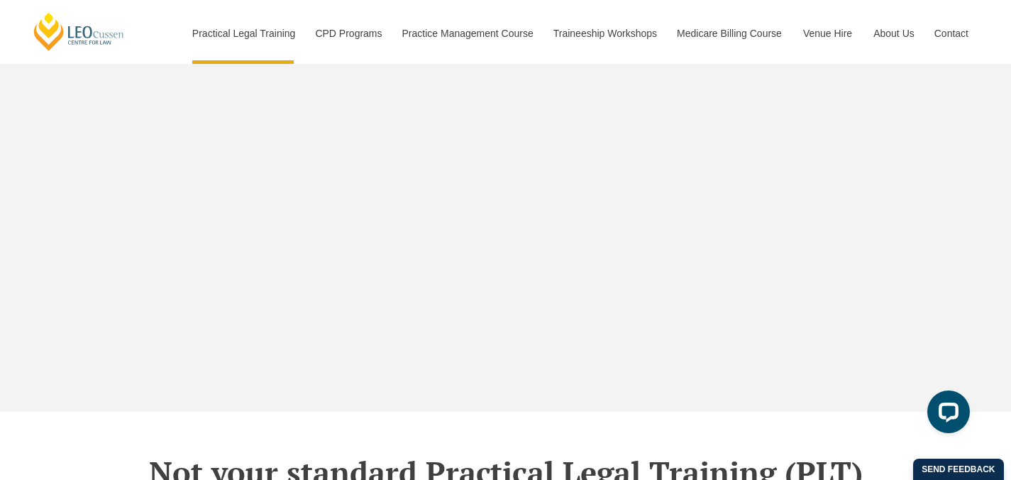
scroll to position [4858, 0]
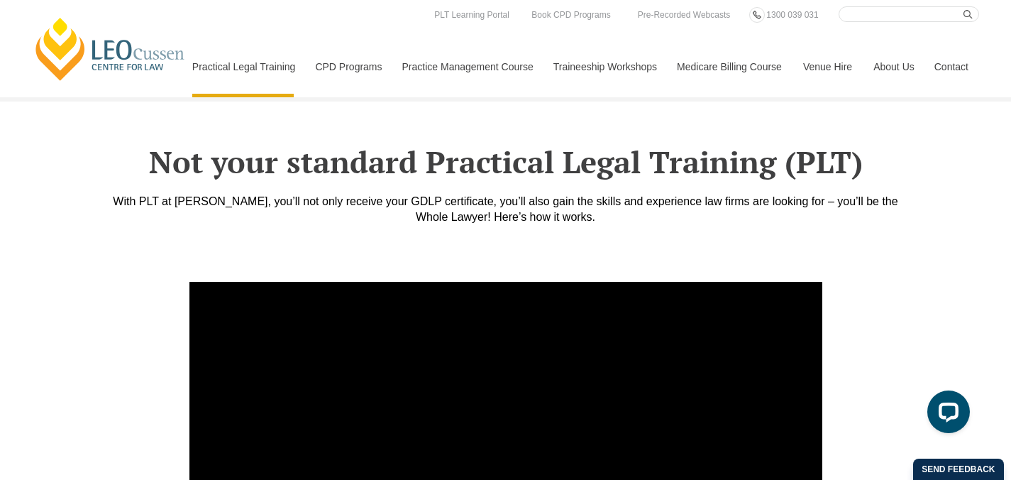
click at [949, 57] on link "Contact" at bounding box center [951, 66] width 55 height 61
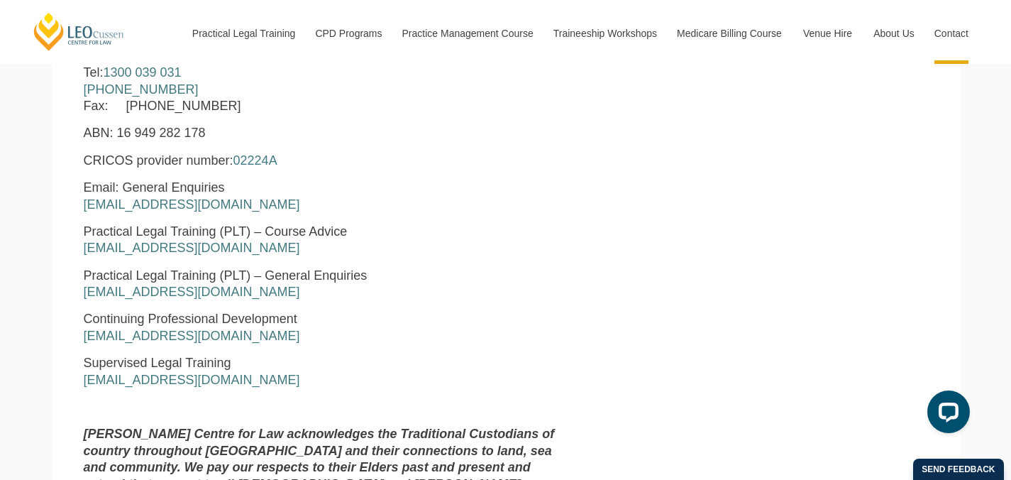
scroll to position [1187, 0]
